Goal: Navigation & Orientation: Find specific page/section

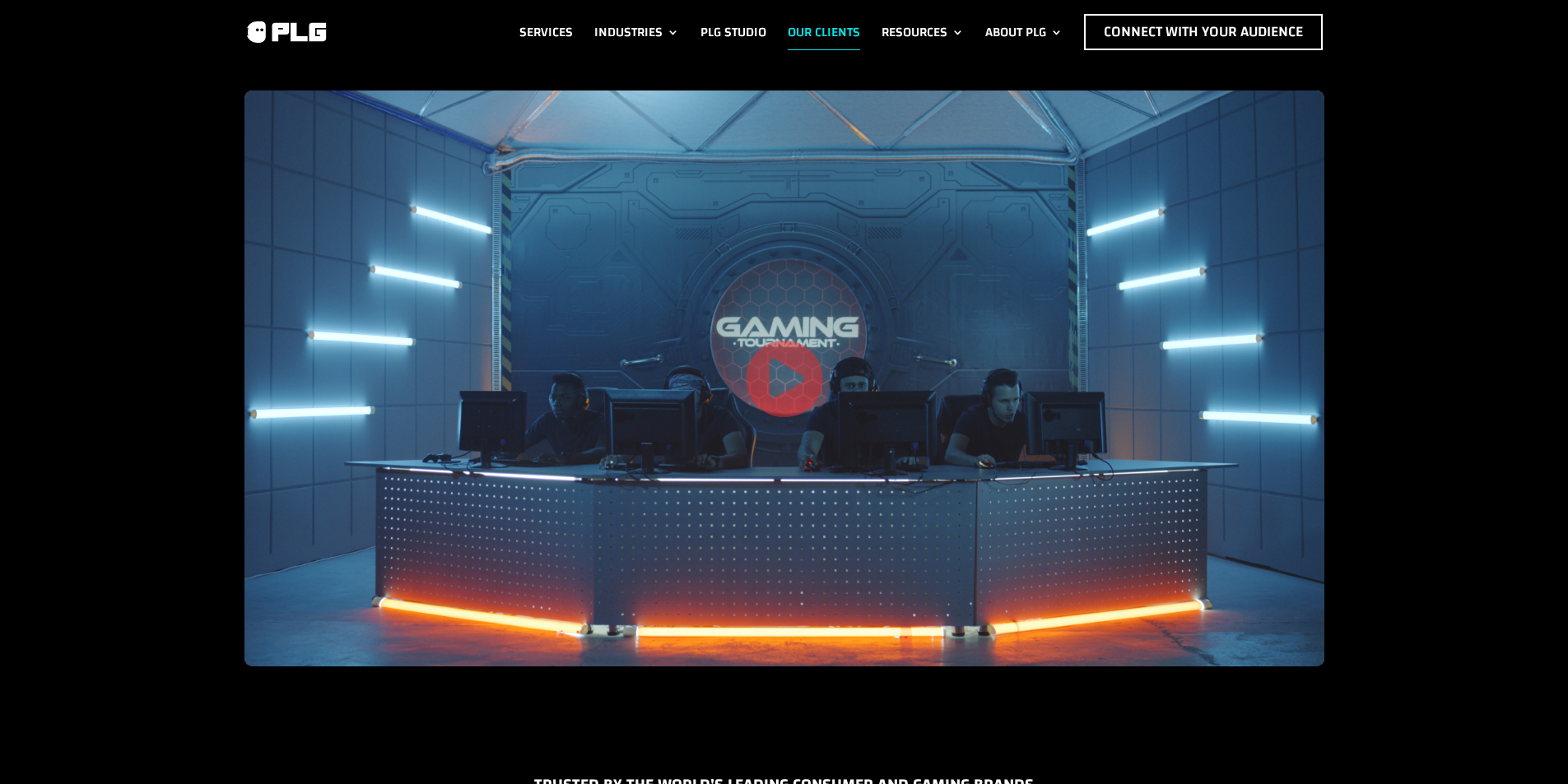
drag, startPoint x: 892, startPoint y: 142, endPoint x: 777, endPoint y: 88, distance: 127.0
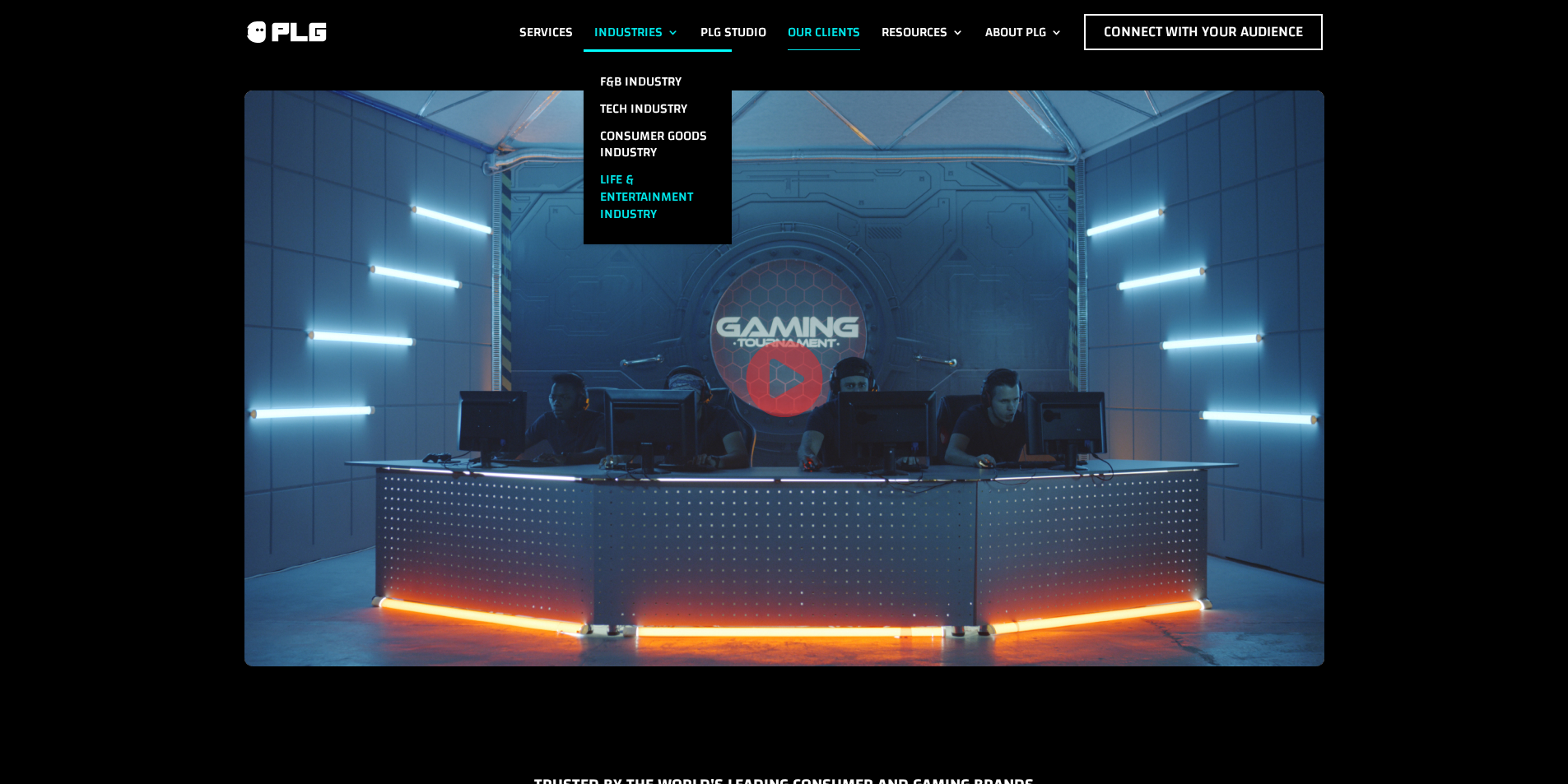
drag, startPoint x: 625, startPoint y: 146, endPoint x: 615, endPoint y: 168, distance: 24.2
